Goal: Task Accomplishment & Management: Use online tool/utility

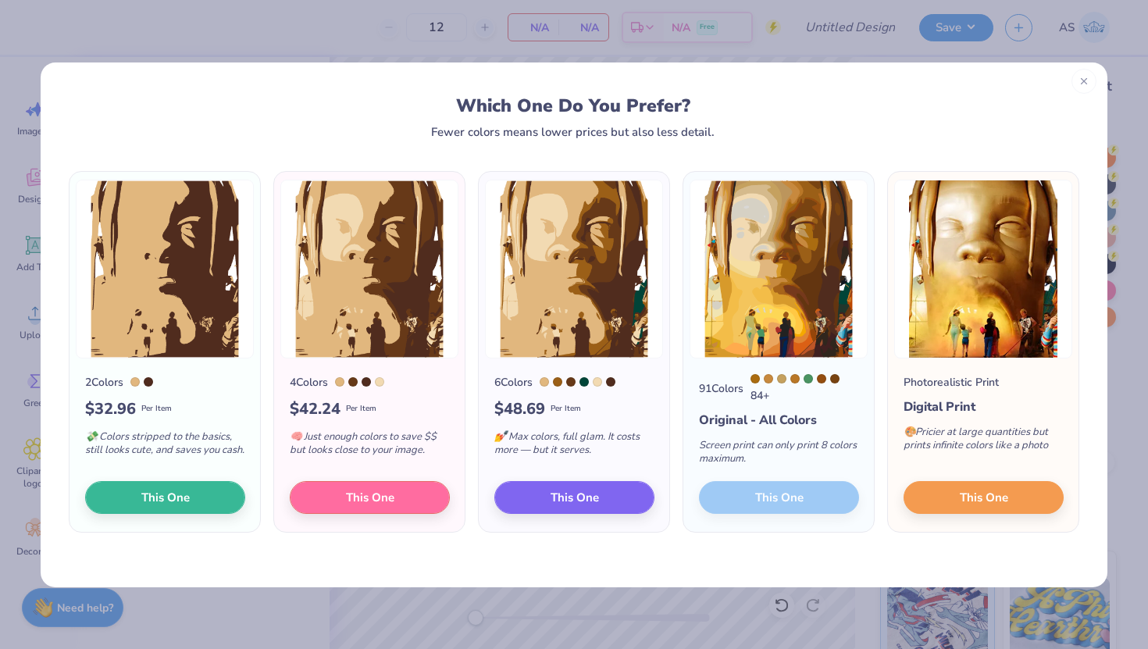
click at [1081, 81] on line at bounding box center [1083, 81] width 5 height 5
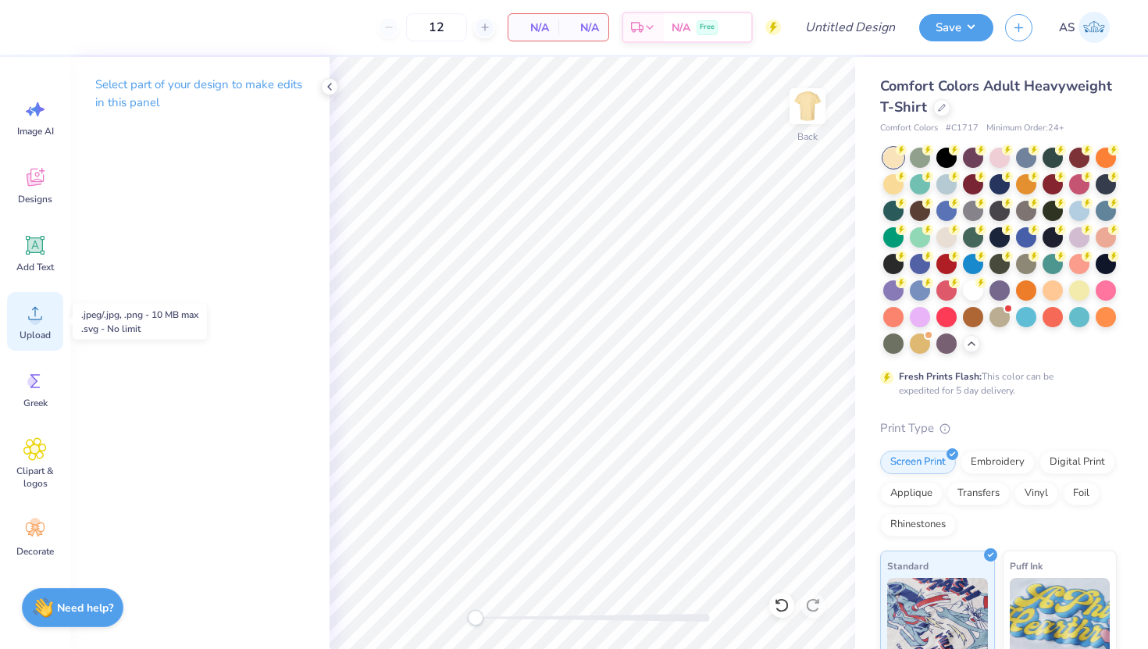
click at [31, 326] on div "Upload" at bounding box center [35, 321] width 56 height 59
click at [43, 307] on icon at bounding box center [34, 313] width 23 height 23
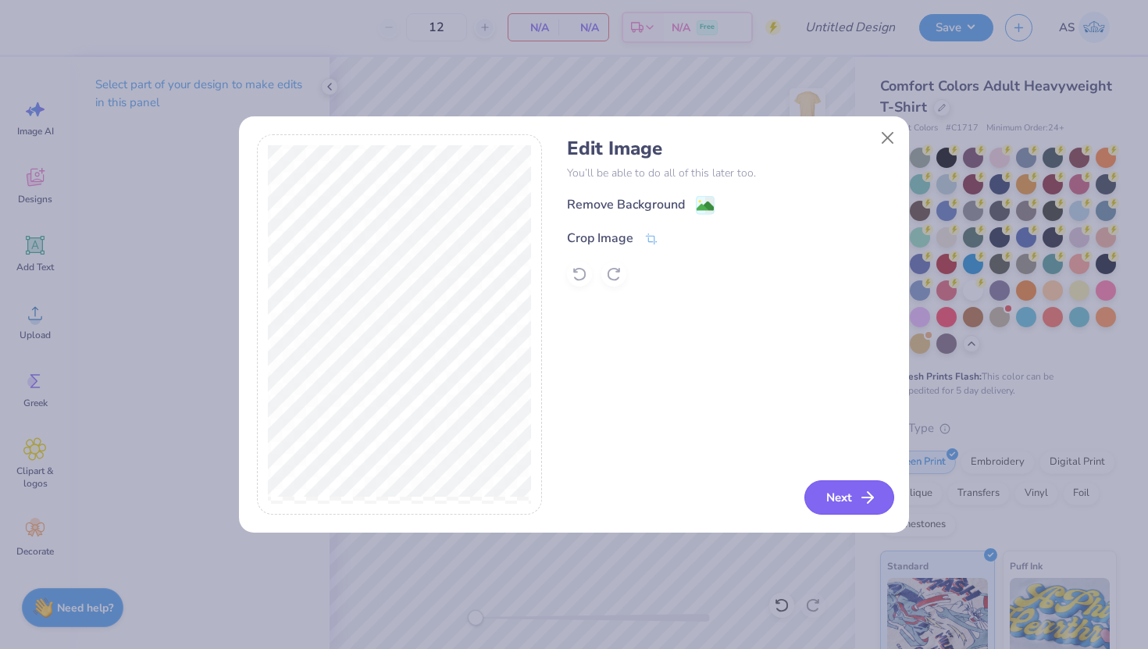
click at [838, 501] on button "Next" at bounding box center [850, 497] width 90 height 34
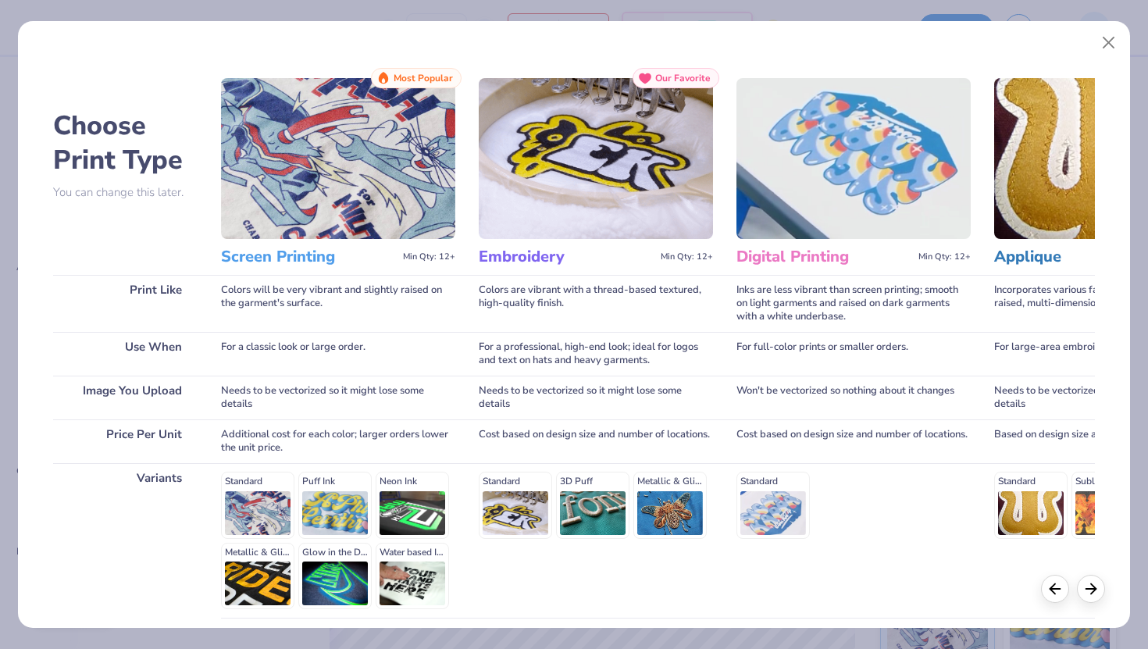
scroll to position [130, 0]
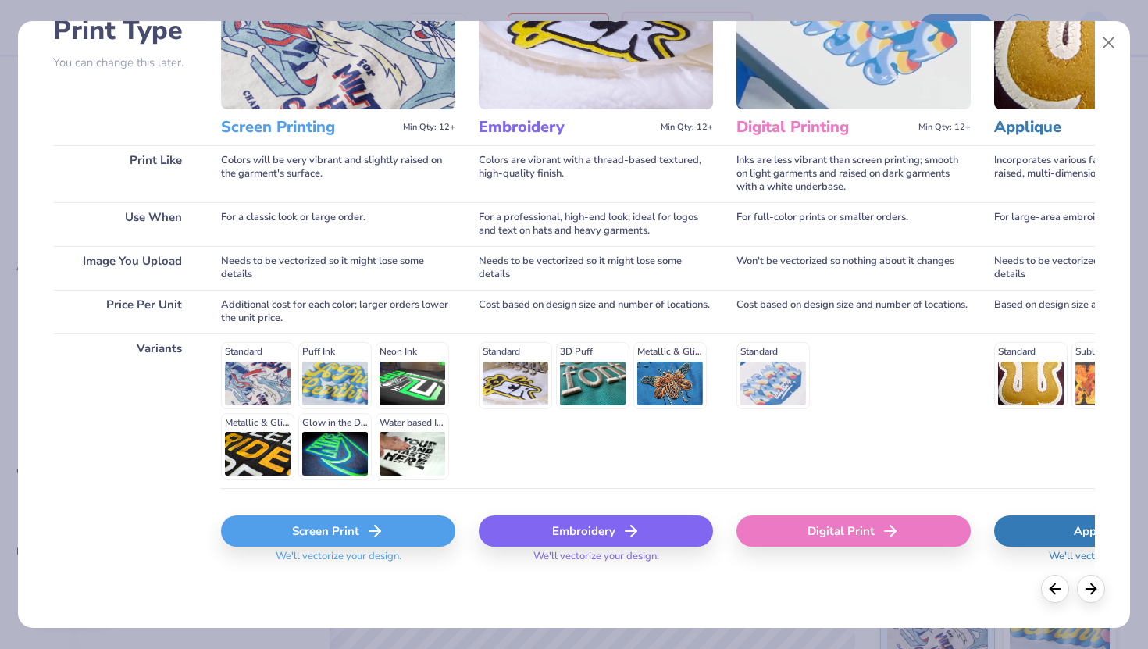
click at [326, 538] on div "Screen Print" at bounding box center [338, 531] width 234 height 31
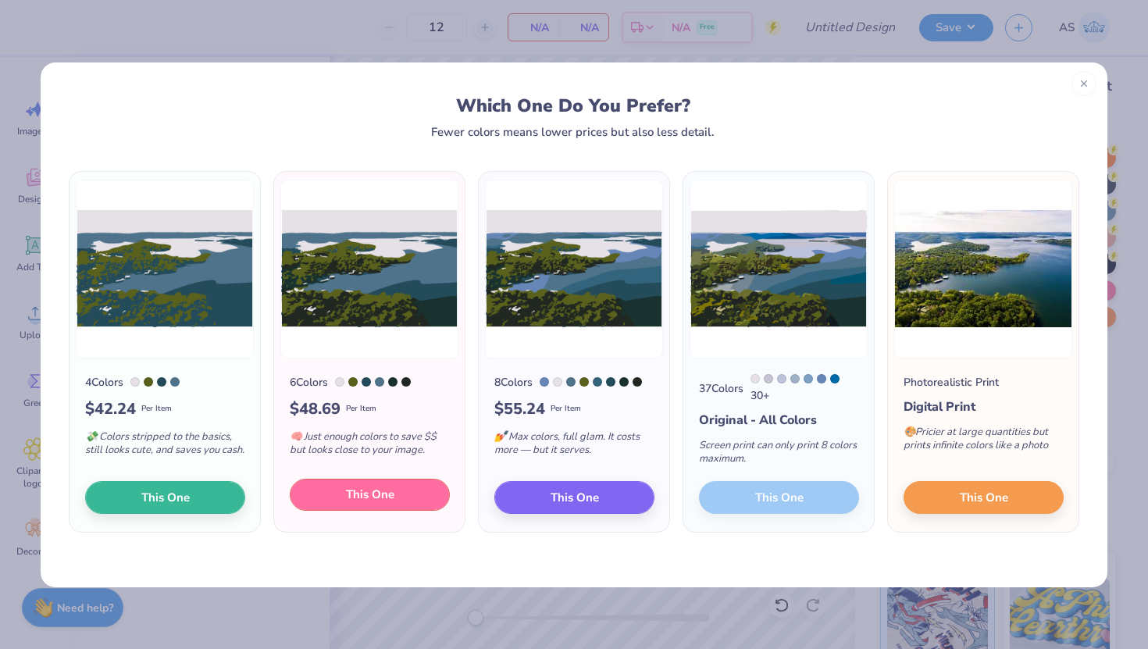
click at [363, 503] on span "This One" at bounding box center [370, 495] width 48 height 18
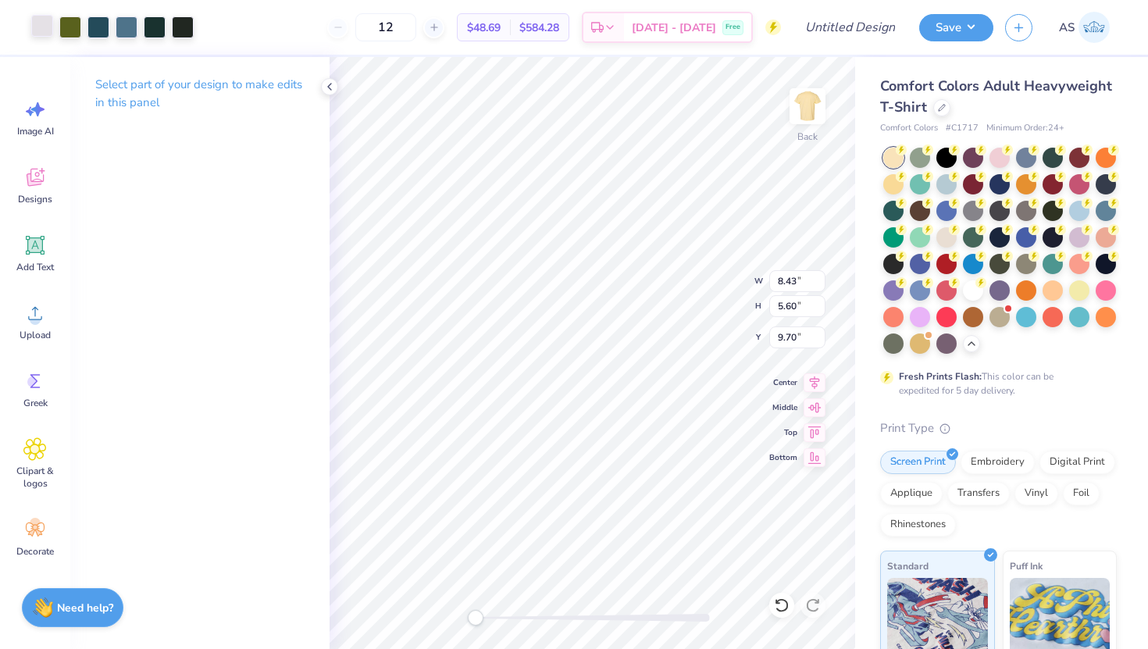
click at [37, 30] on div at bounding box center [42, 26] width 22 height 22
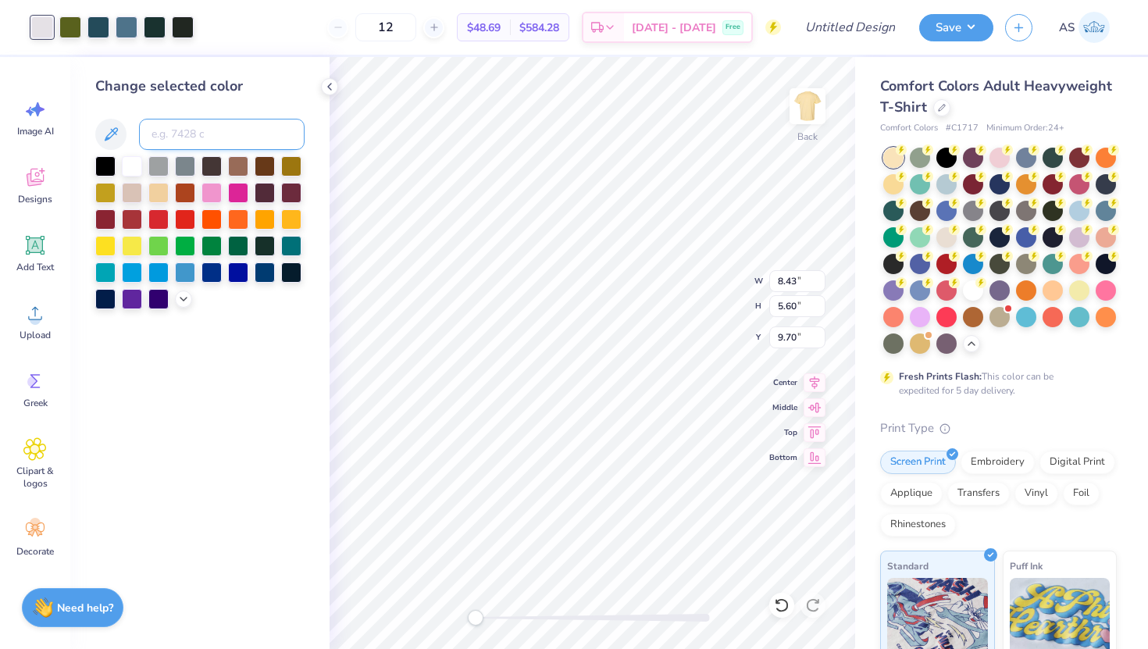
click at [165, 124] on input at bounding box center [222, 134] width 166 height 31
type input "7477"
